Goal: Navigation & Orientation: Find specific page/section

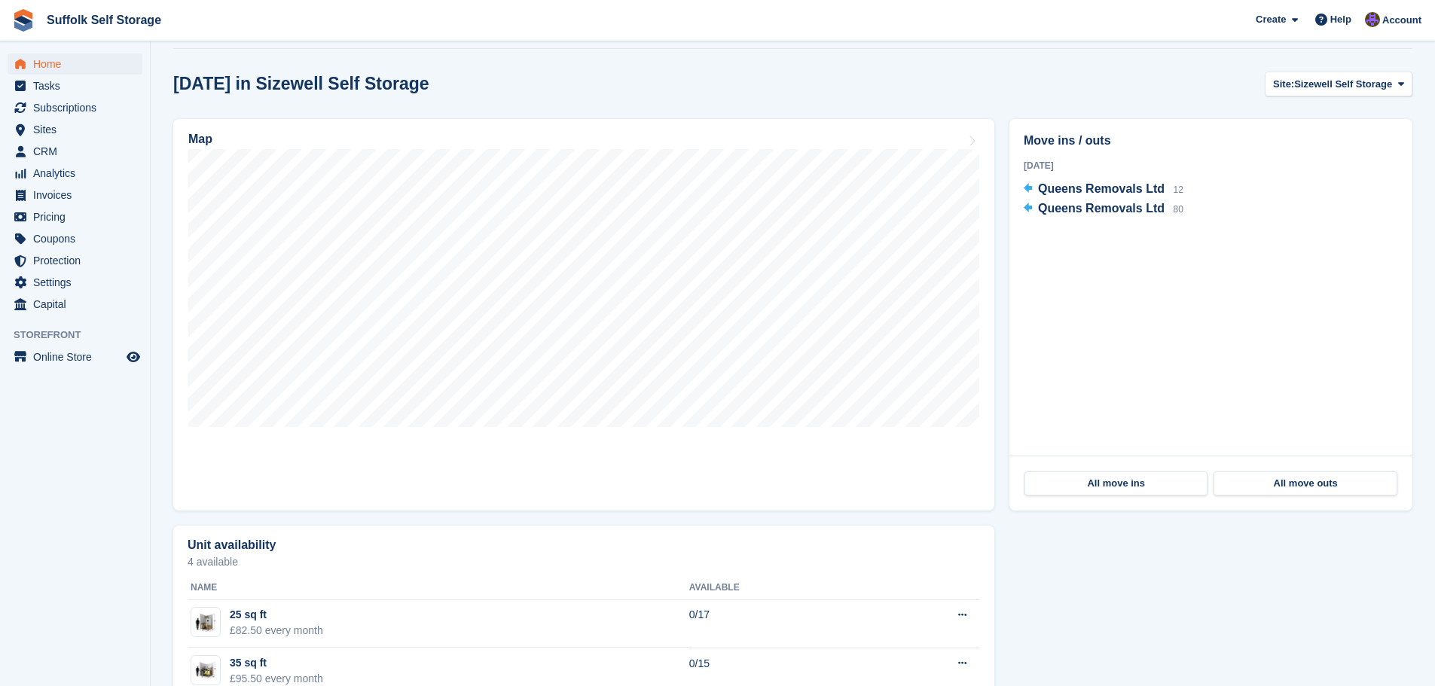
scroll to position [377, 0]
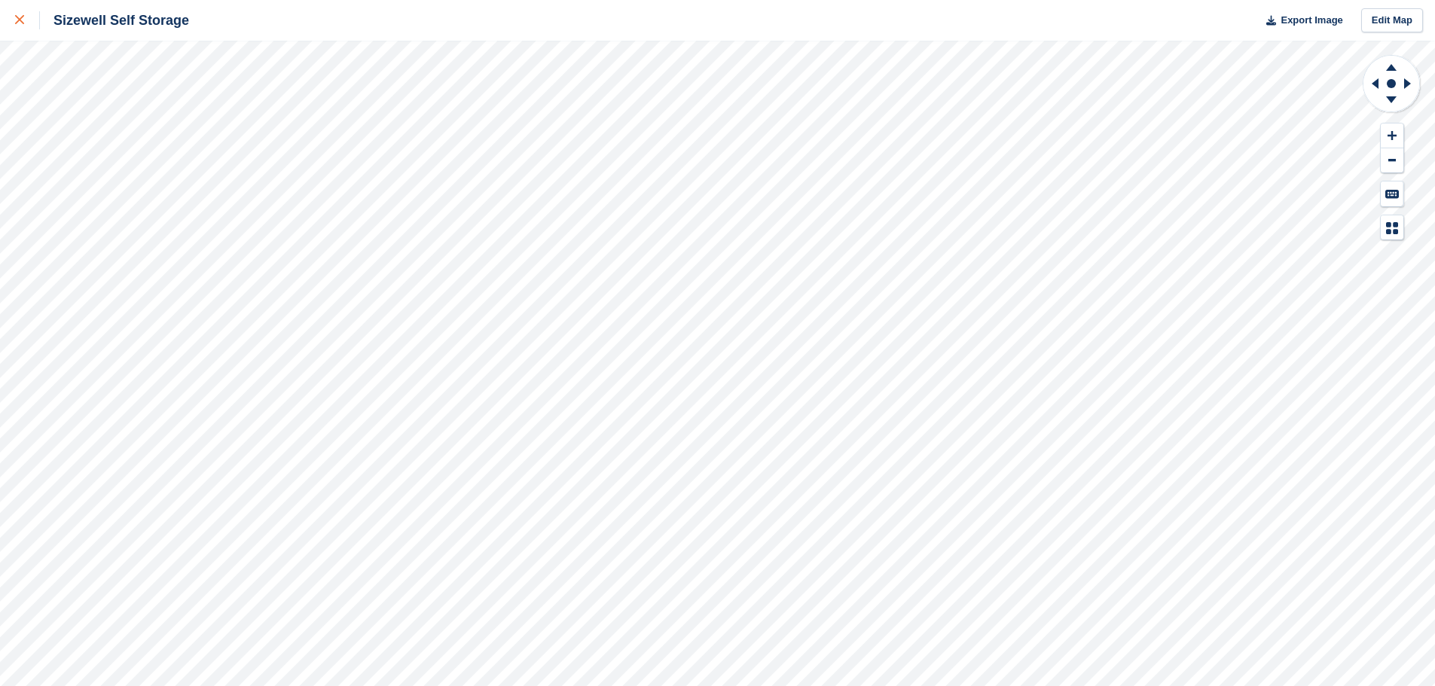
click at [22, 19] on icon at bounding box center [19, 19] width 9 height 9
